Goal: Navigation & Orientation: Find specific page/section

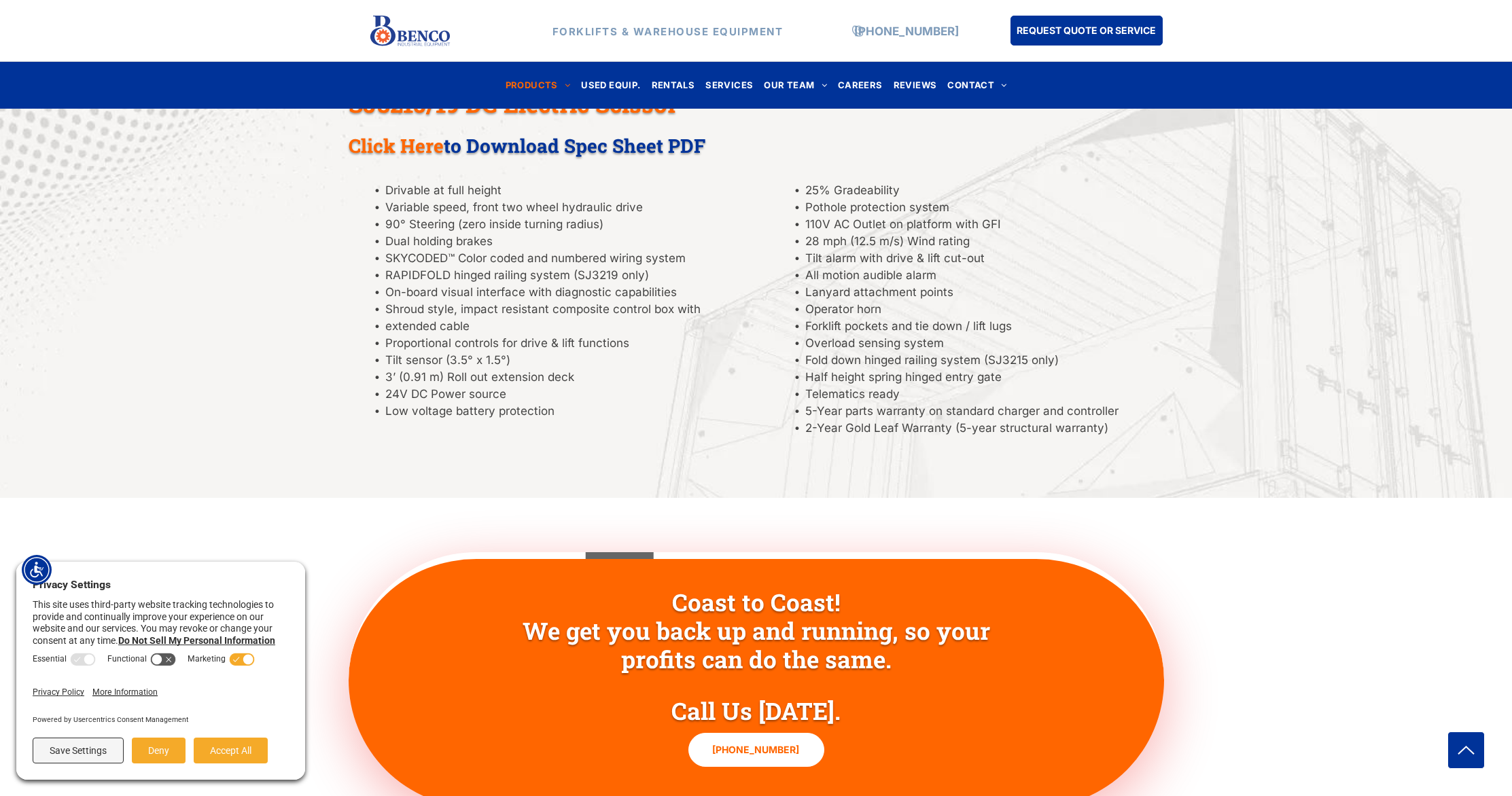
scroll to position [1286, 0]
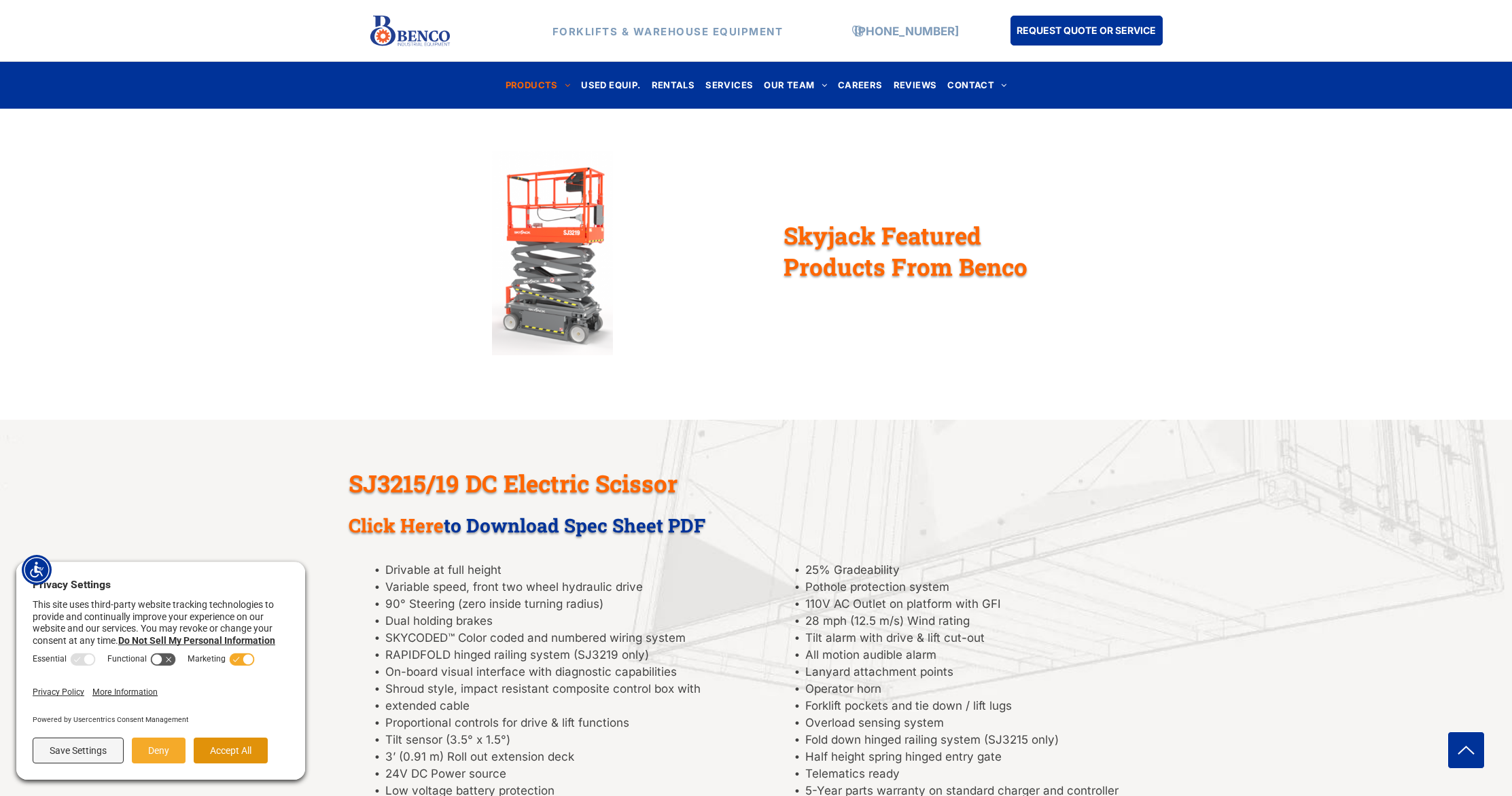
click at [212, 745] on button "Accept All" at bounding box center [231, 750] width 74 height 26
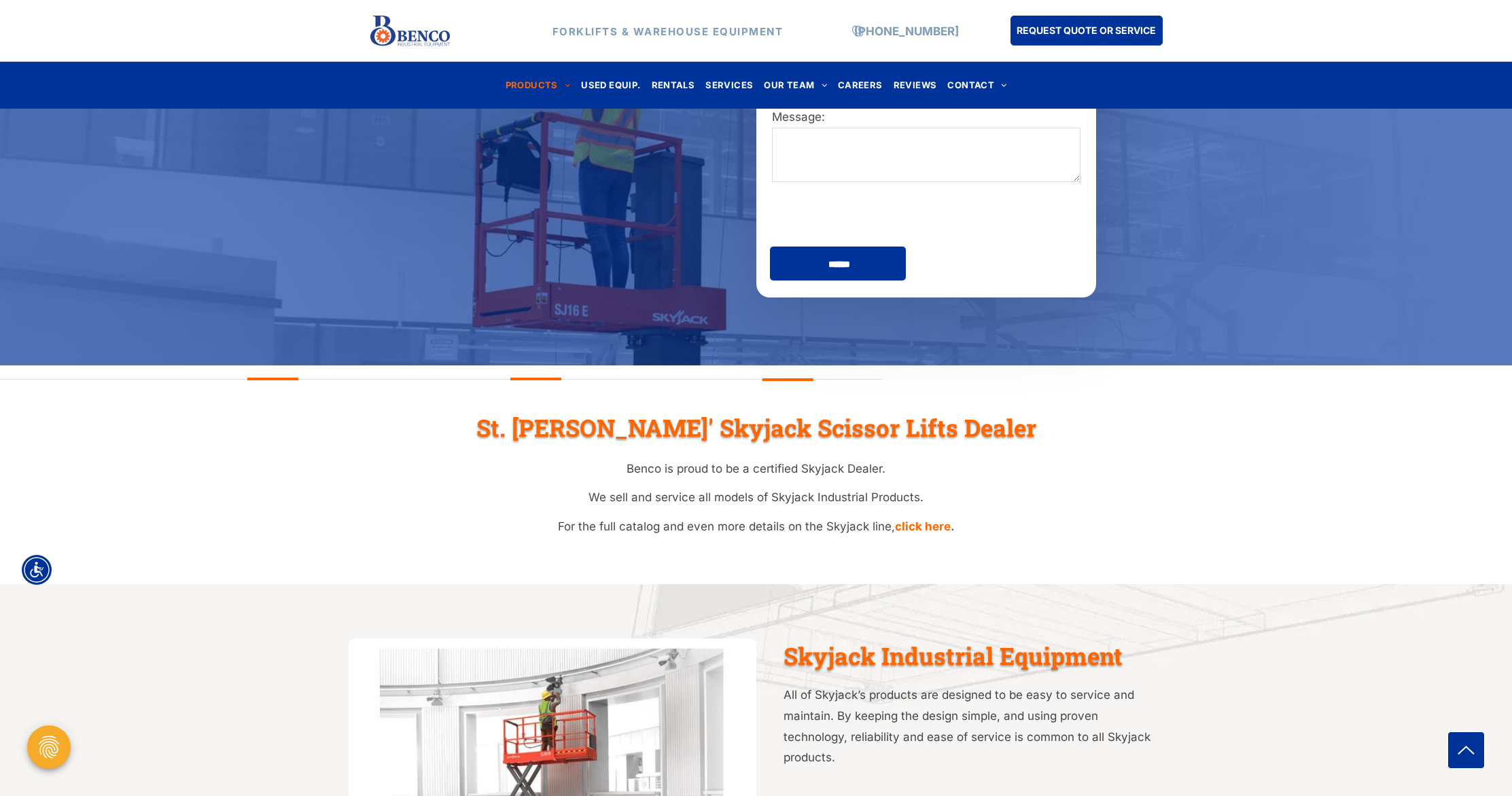
scroll to position [0, 0]
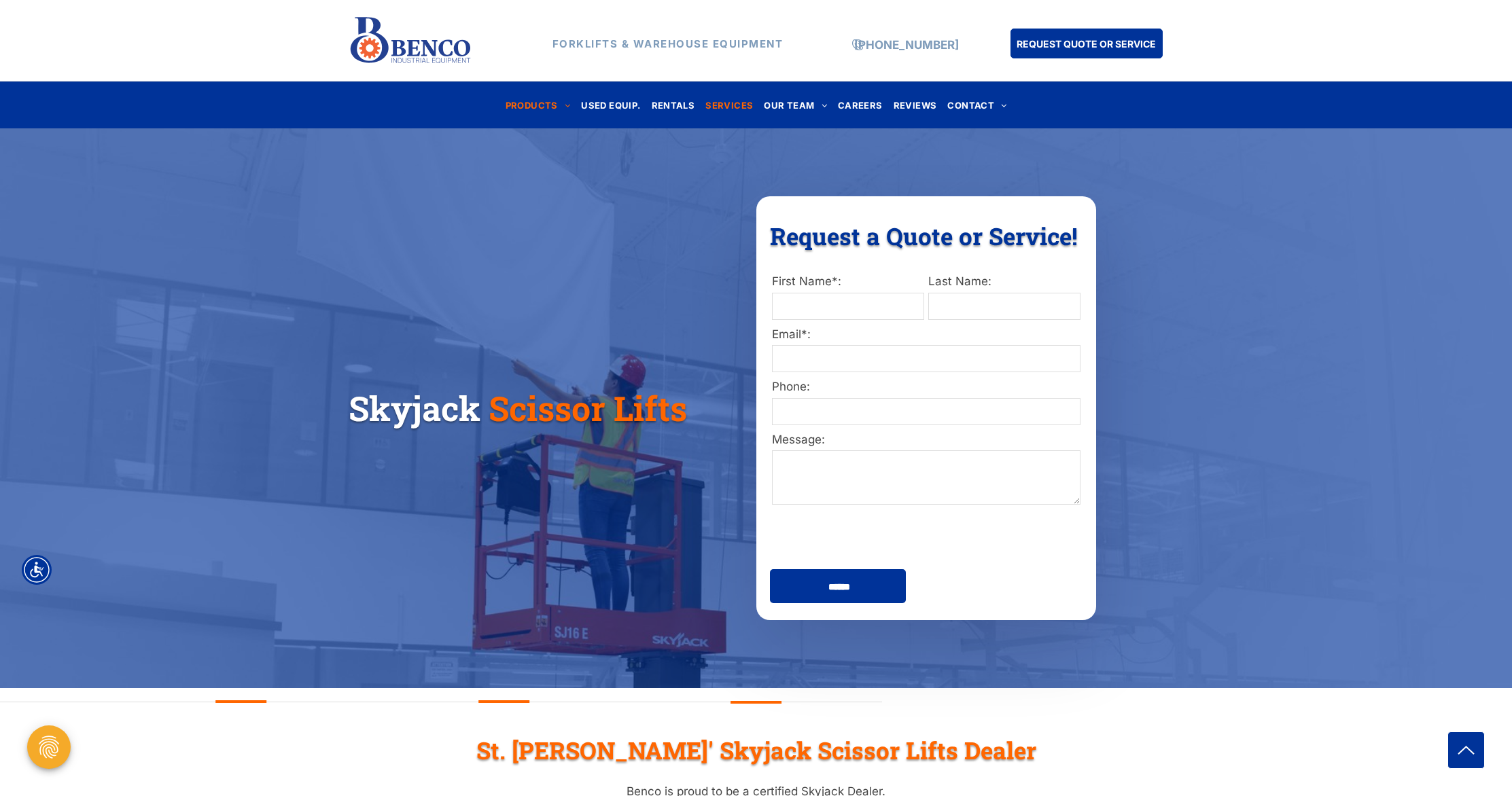
click at [739, 110] on span "SERVICES" at bounding box center [729, 105] width 48 height 19
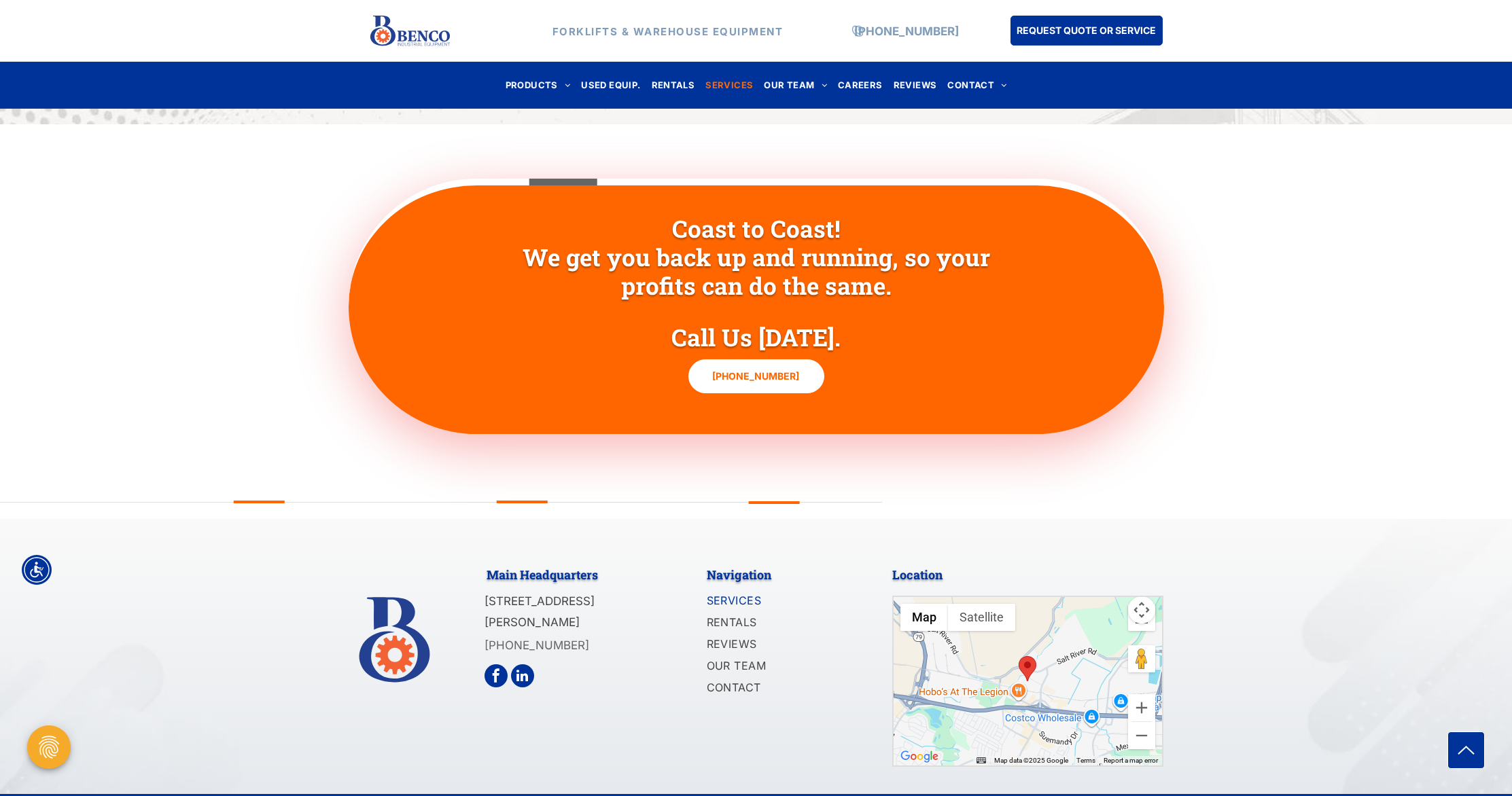
scroll to position [1343, 0]
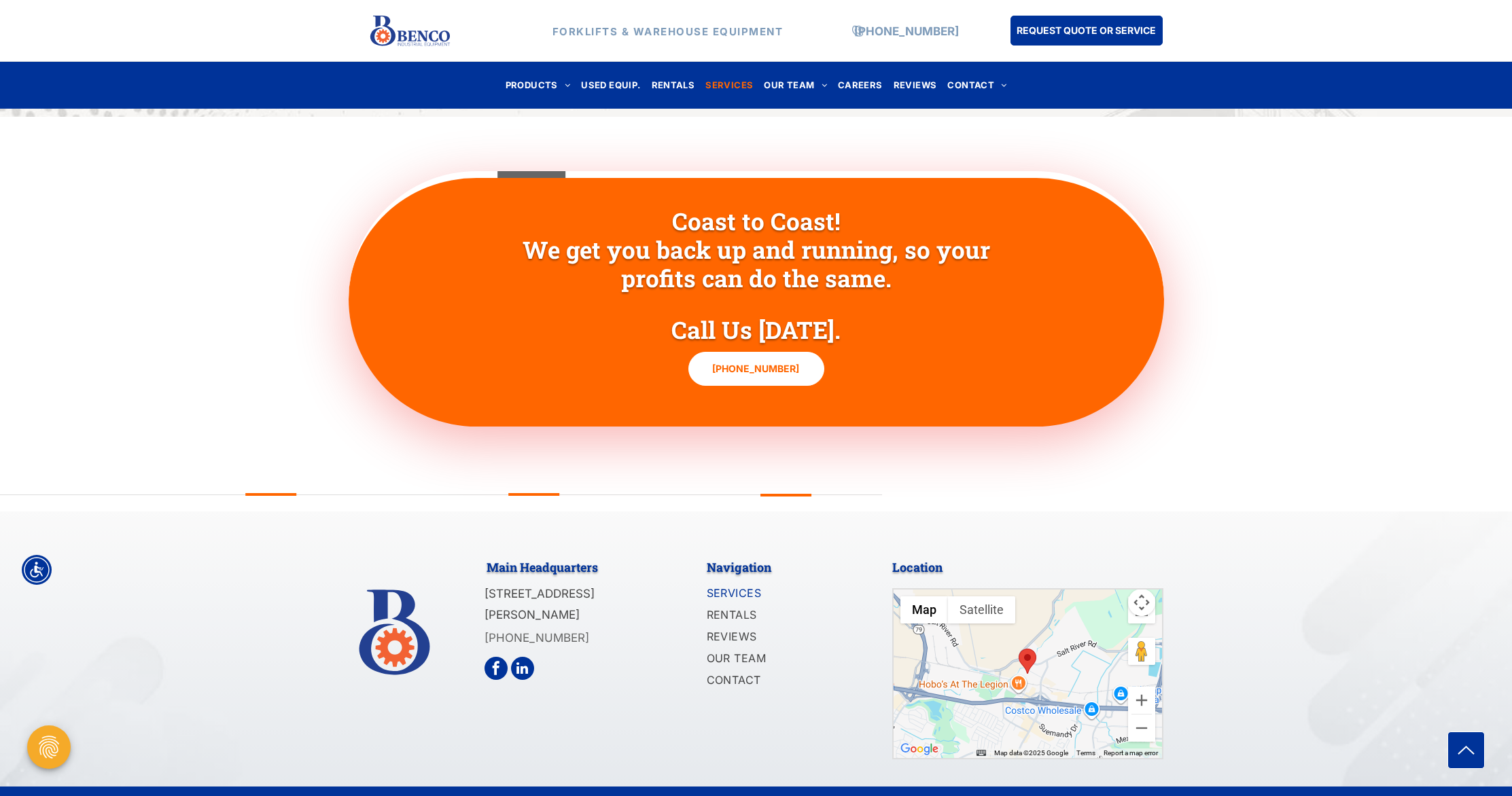
click at [1060, 637] on div at bounding box center [1027, 673] width 269 height 168
click at [1140, 687] on button "Zoom in" at bounding box center [1141, 700] width 27 height 27
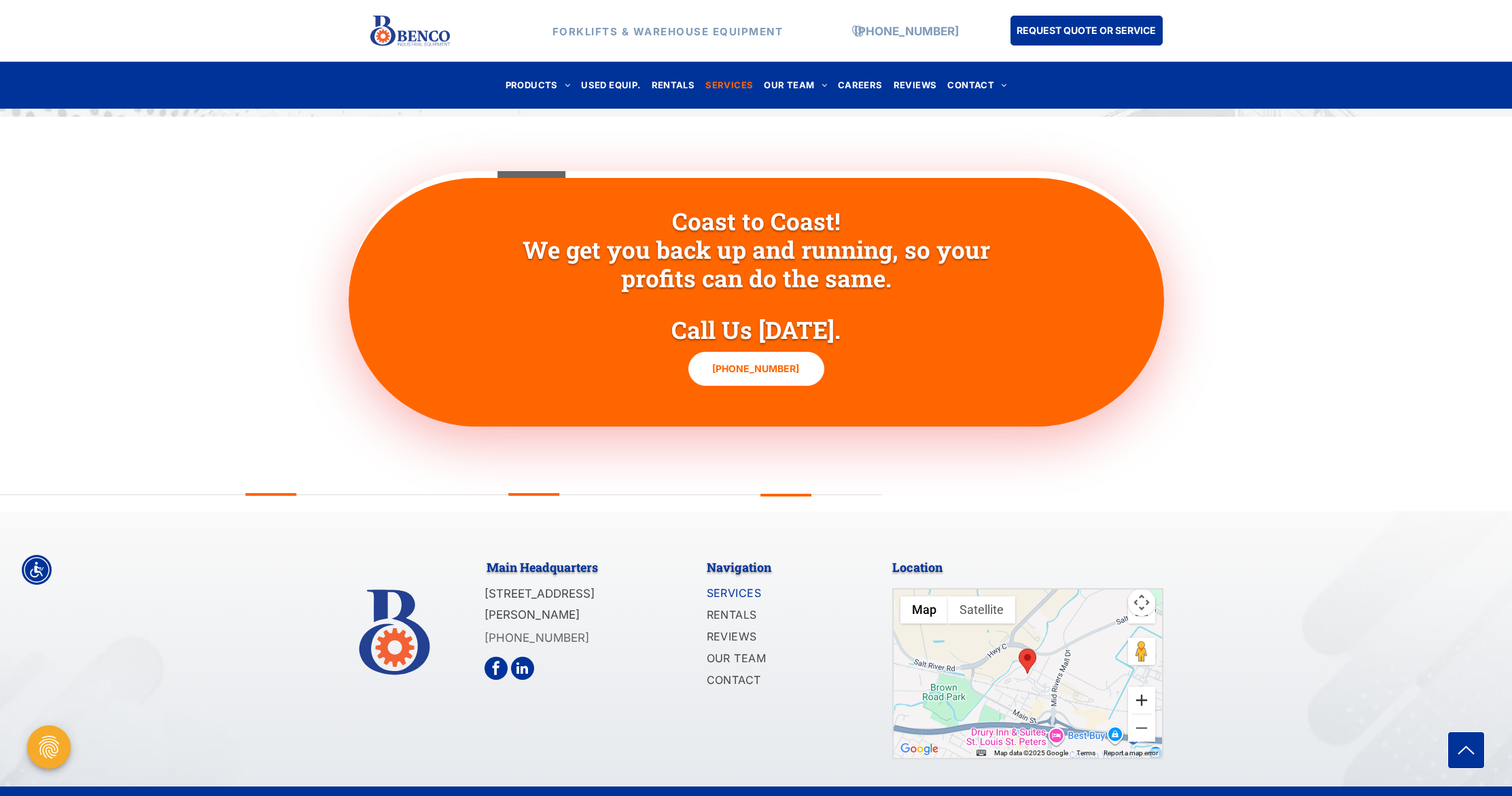
click at [1140, 687] on button "Zoom in" at bounding box center [1141, 700] width 27 height 27
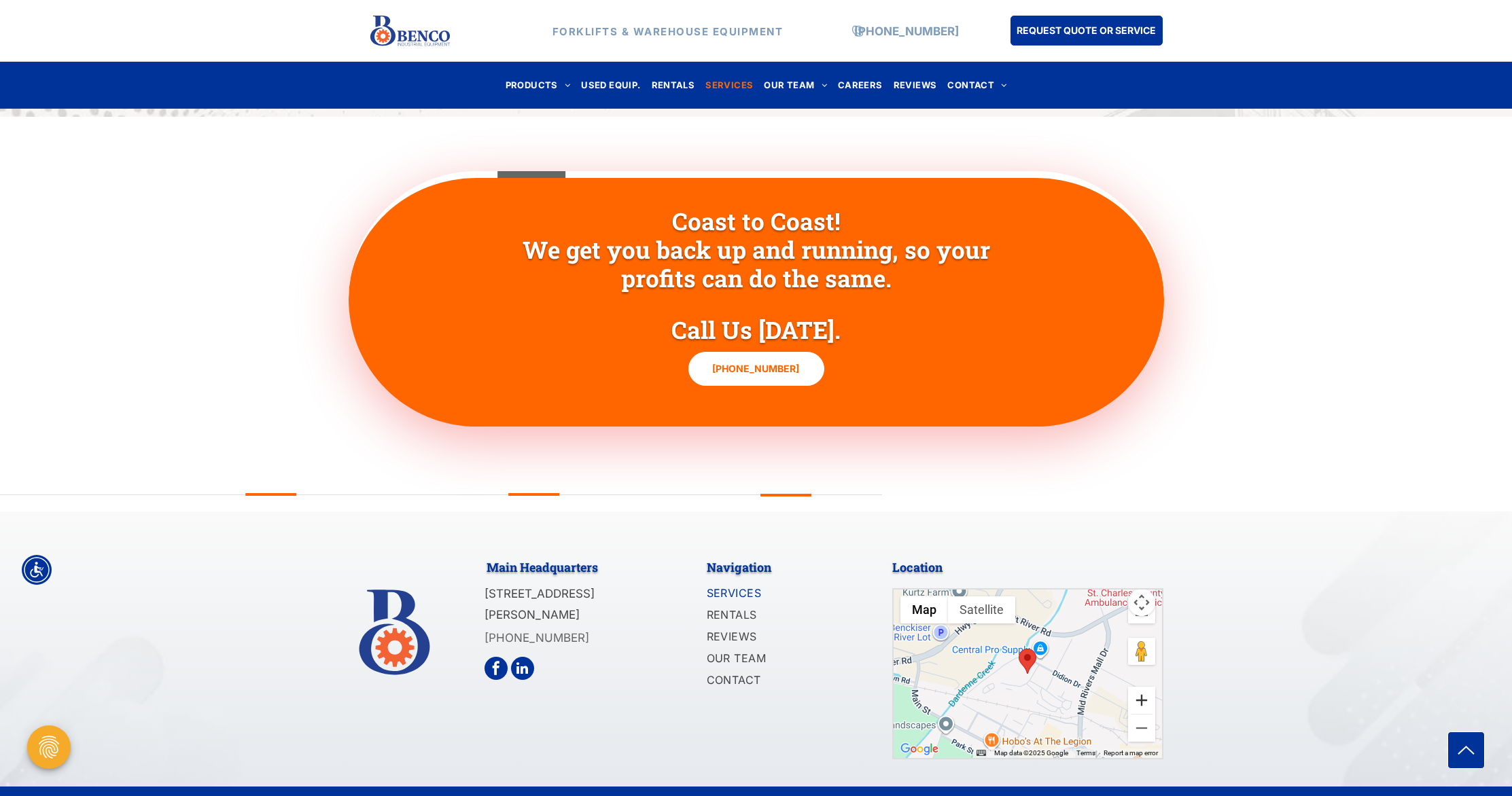
click at [1140, 687] on button "Zoom in" at bounding box center [1141, 700] width 27 height 27
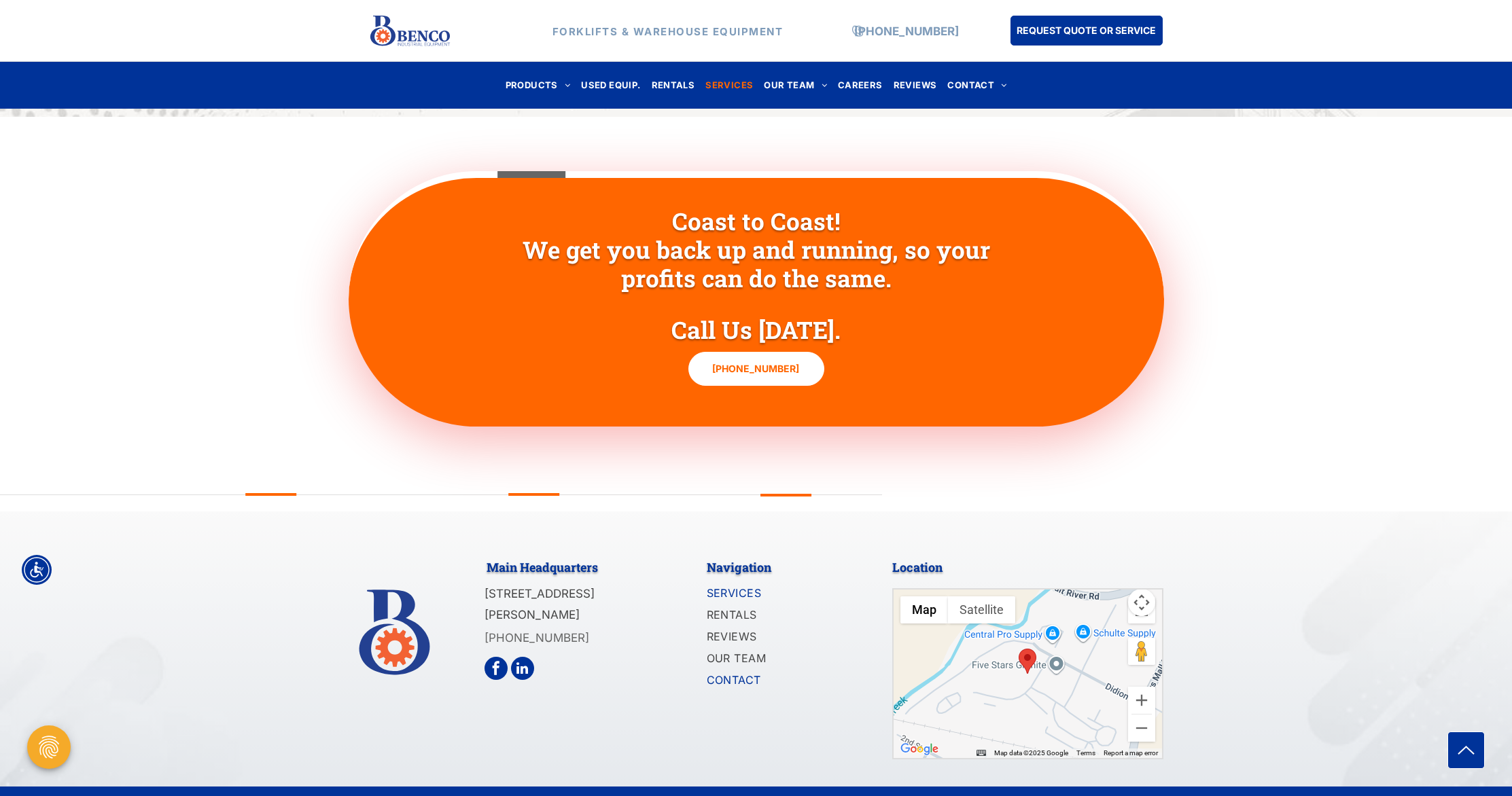
click at [739, 672] on span "CONTACT" at bounding box center [734, 680] width 55 height 16
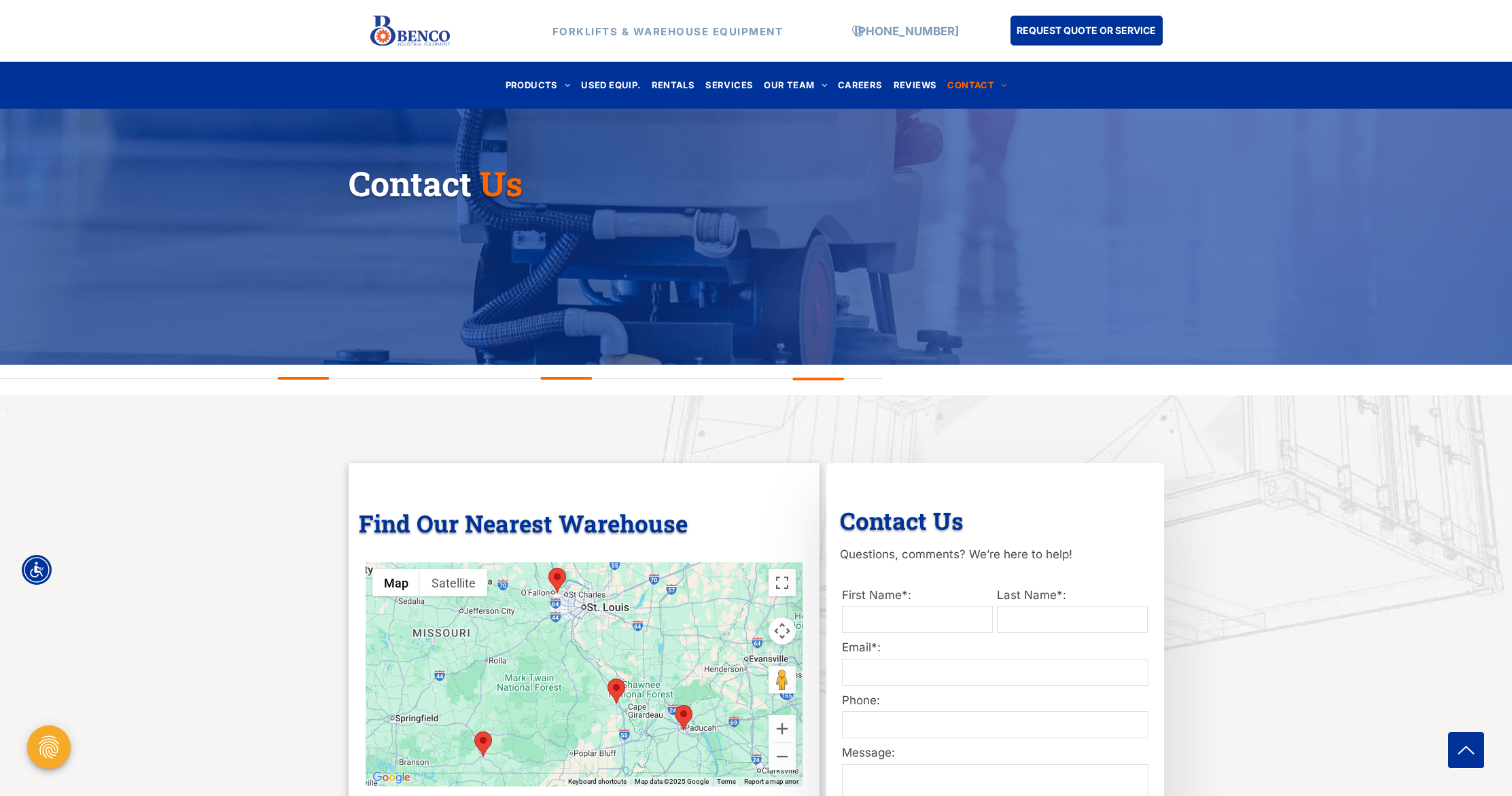
scroll to position [89, 0]
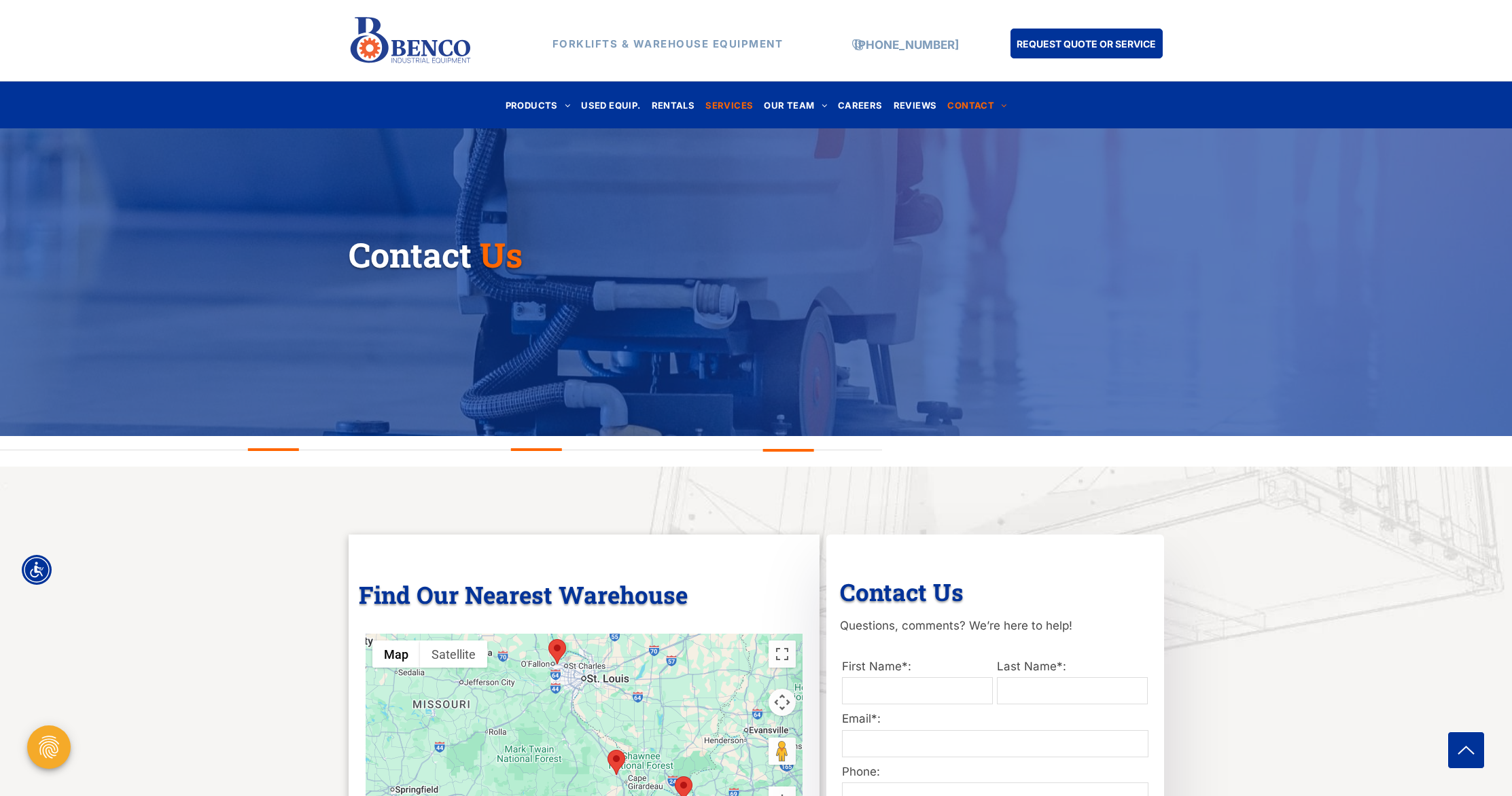
click at [726, 105] on span "SERVICES" at bounding box center [729, 105] width 48 height 19
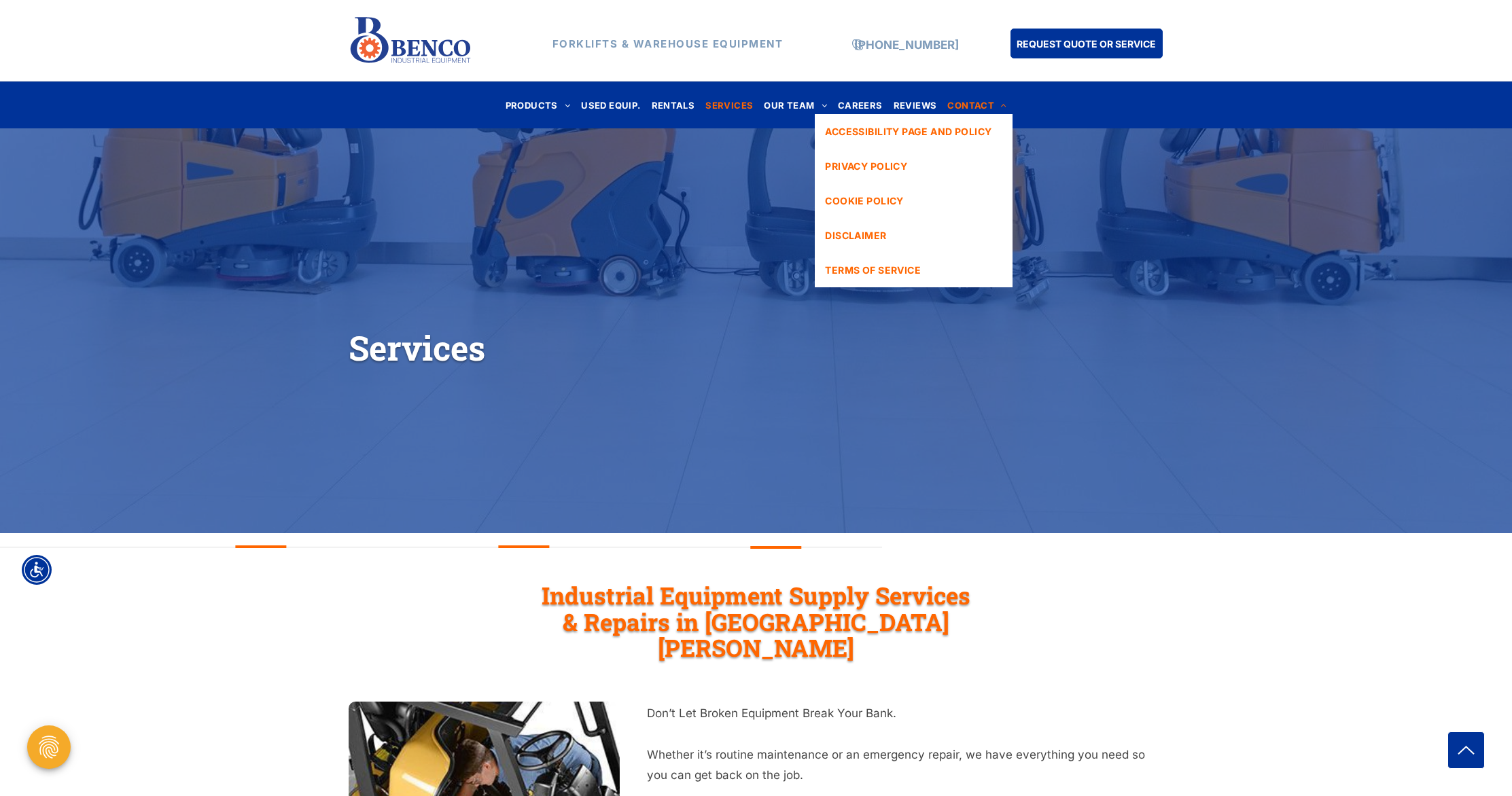
click at [995, 106] on span at bounding box center [1000, 106] width 12 height 9
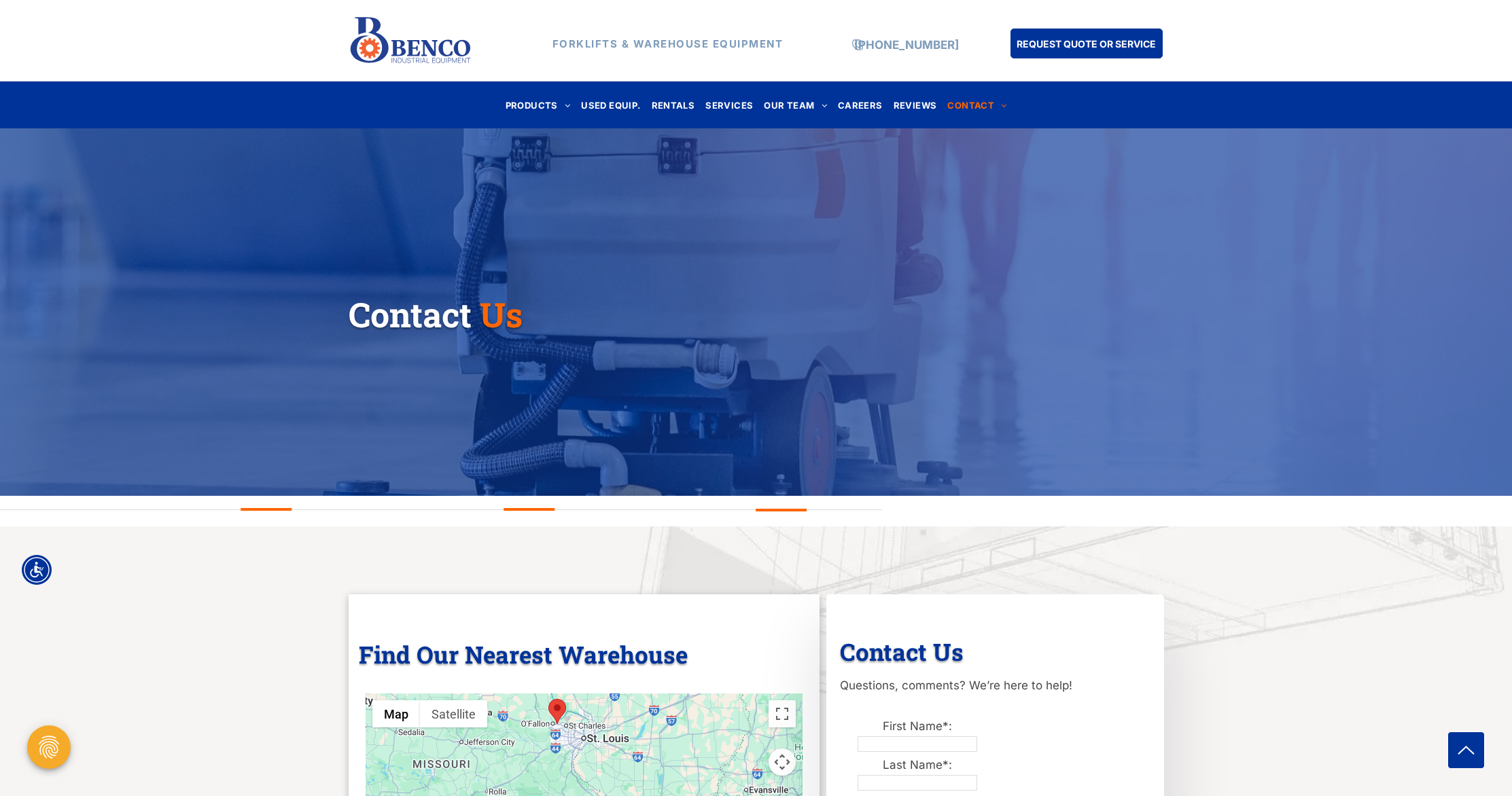
scroll to position [33, 0]
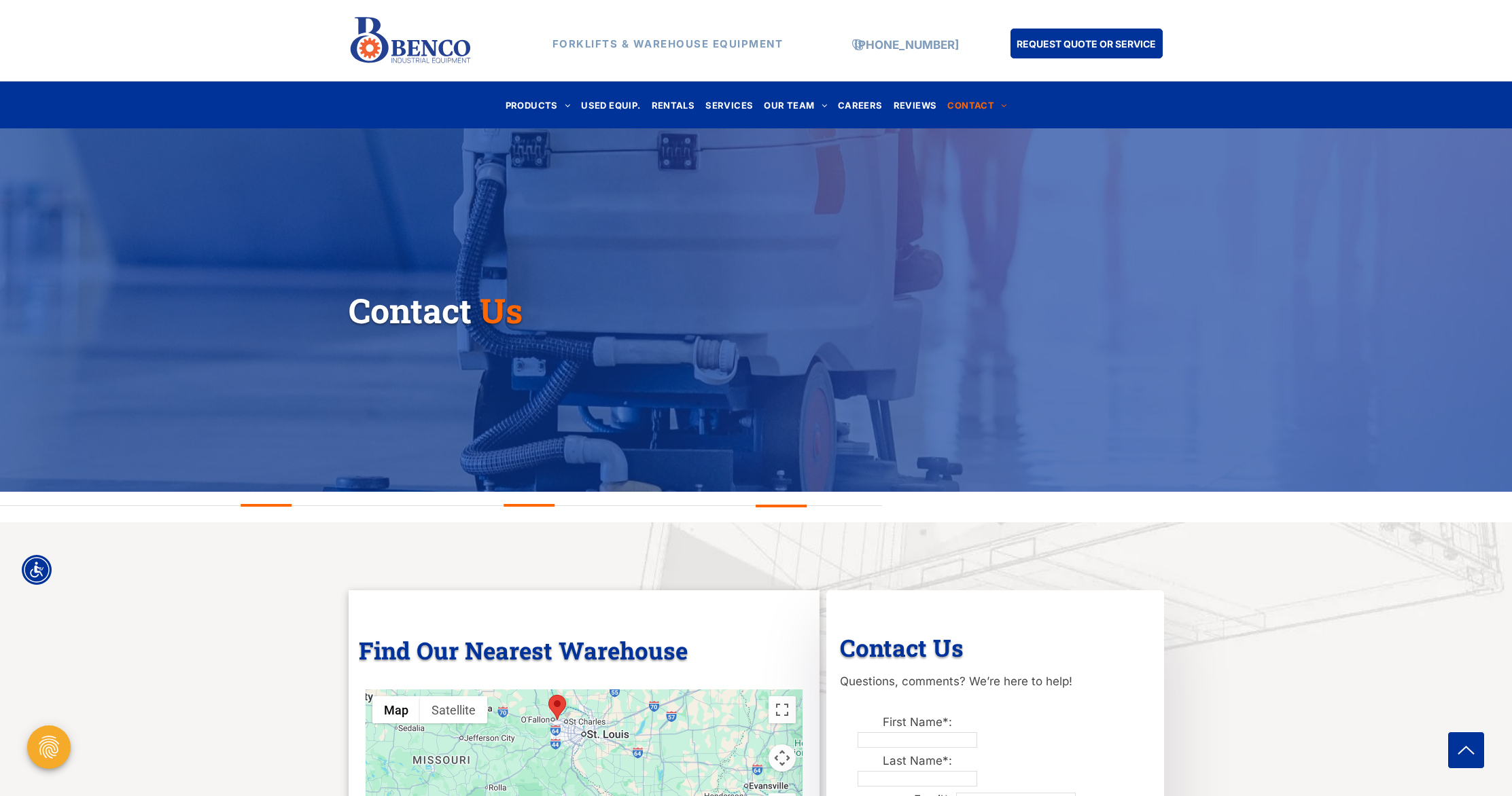
click at [623, 235] on span "SKYJACK SCISSOR LIFTS" at bounding box center [581, 228] width 123 height 14
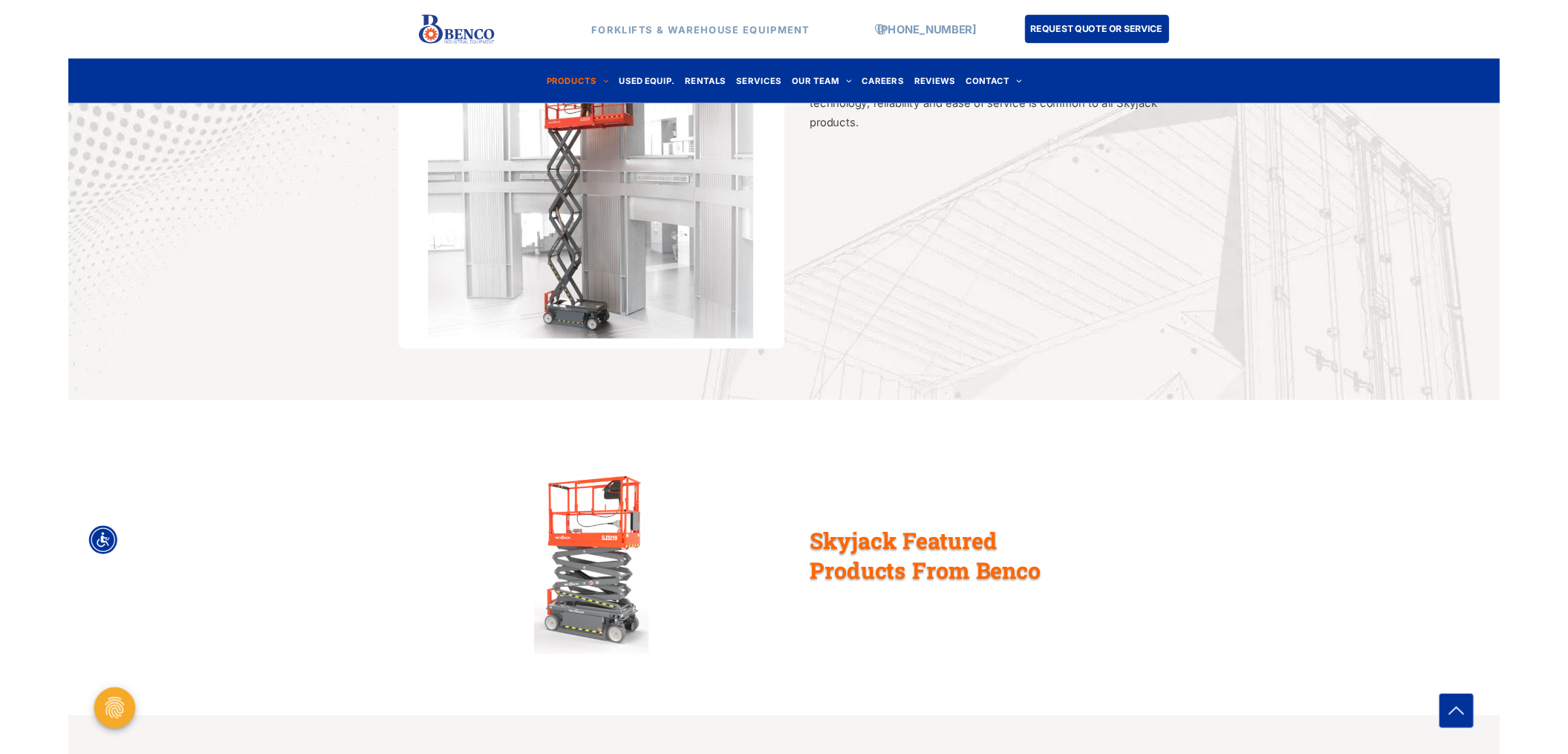
scroll to position [1040, 0]
